Goal: Use online tool/utility: Utilize a website feature to perform a specific function

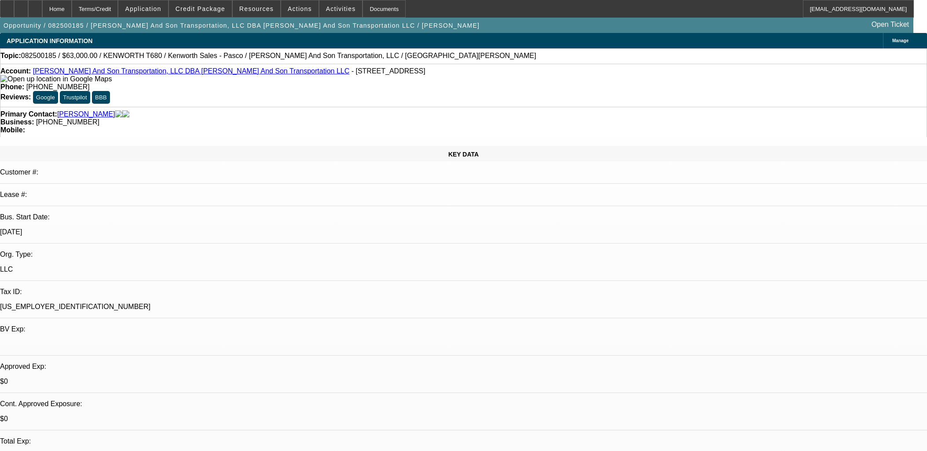
select select "0"
select select "2"
select select "0"
select select "6"
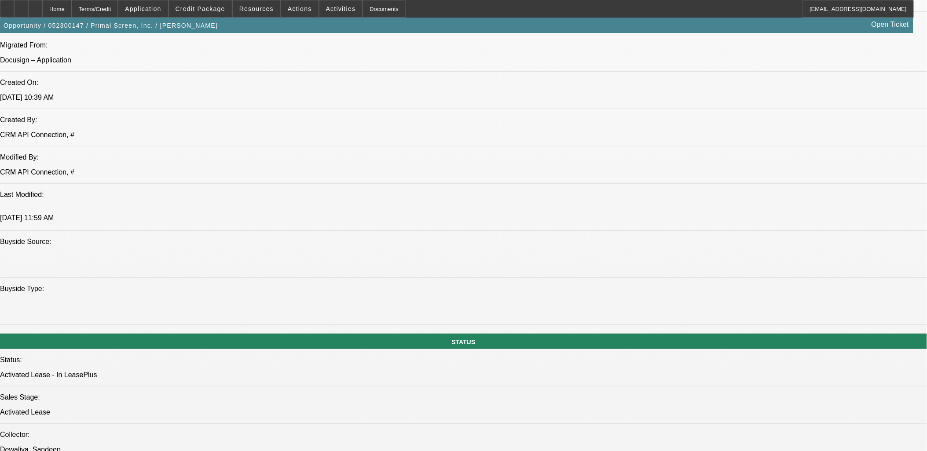
select select "0"
select select "0.1"
select select "0"
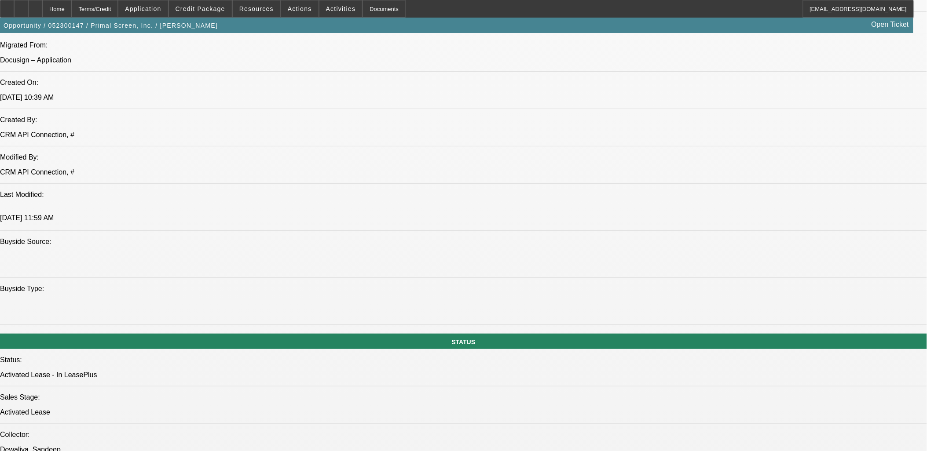
select select "0.1"
select select "0"
select select "0.1"
select select "0"
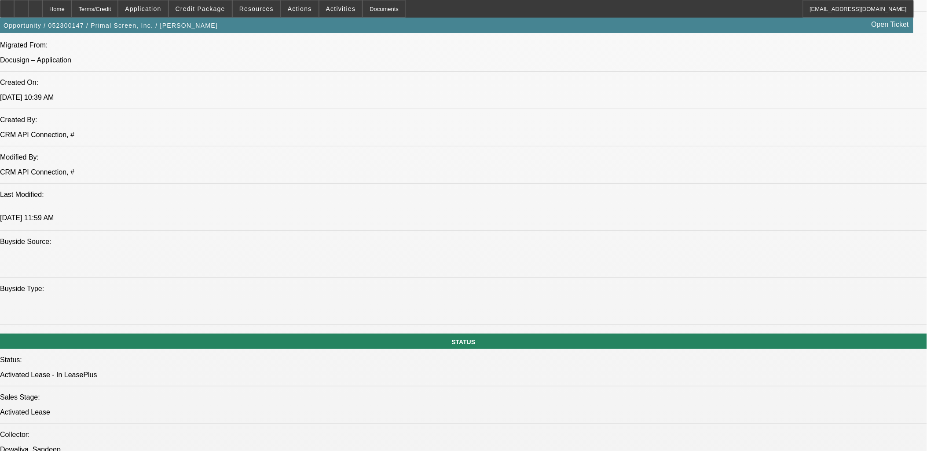
select select "0"
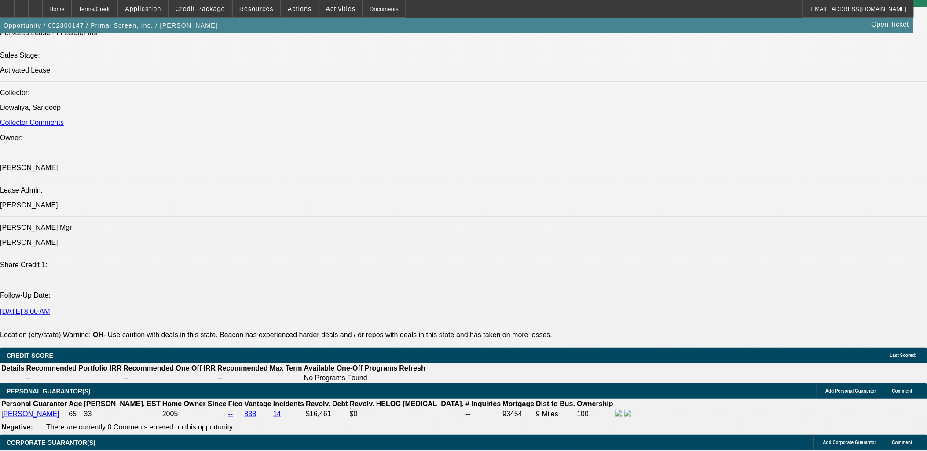
select select "1"
select select "2"
select select "4"
select select "1"
select select "2"
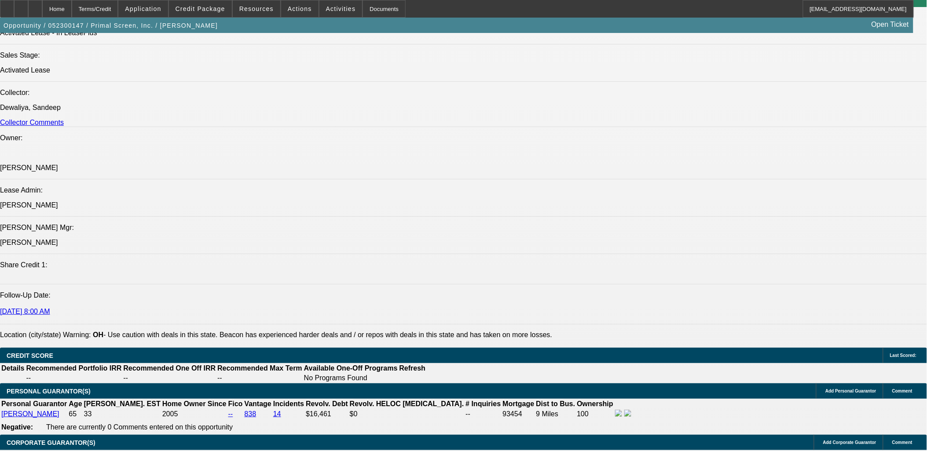
select select "4"
select select "1"
select select "2"
select select "4"
select select "1"
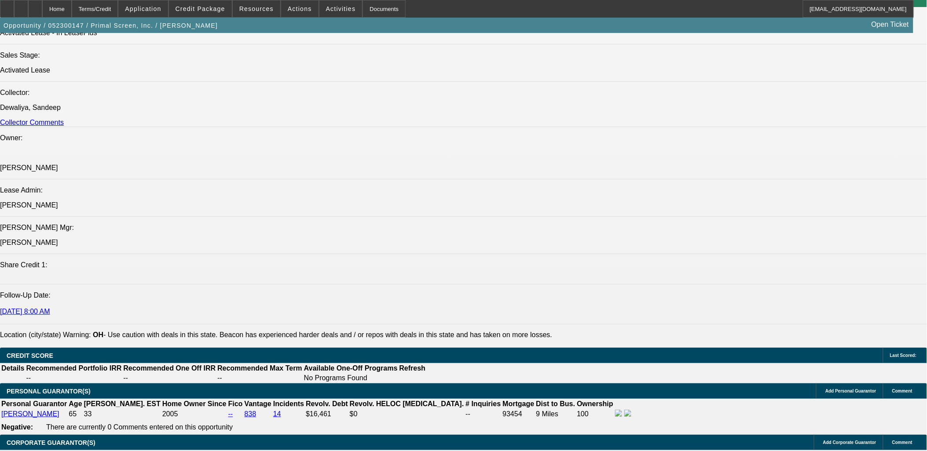
select select "1"
select select "2"
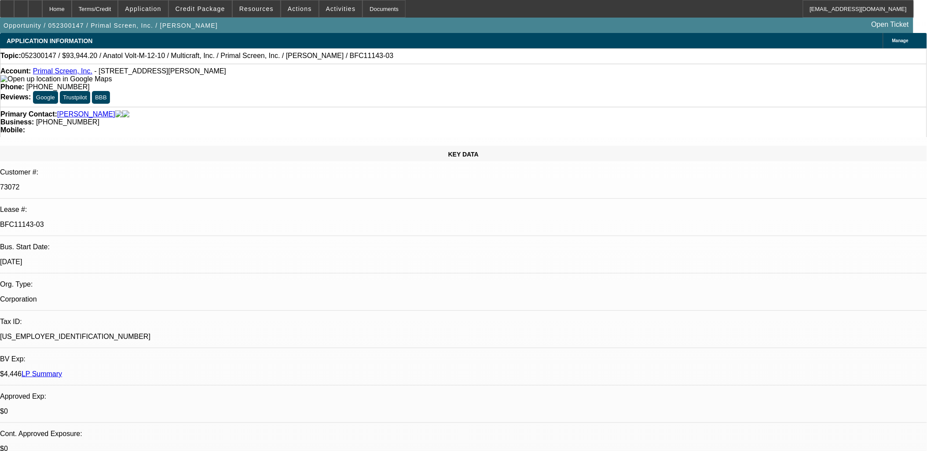
click at [62, 370] on link "LP Summary" at bounding box center [42, 373] width 40 height 7
